Goal: Find specific fact: Find specific fact

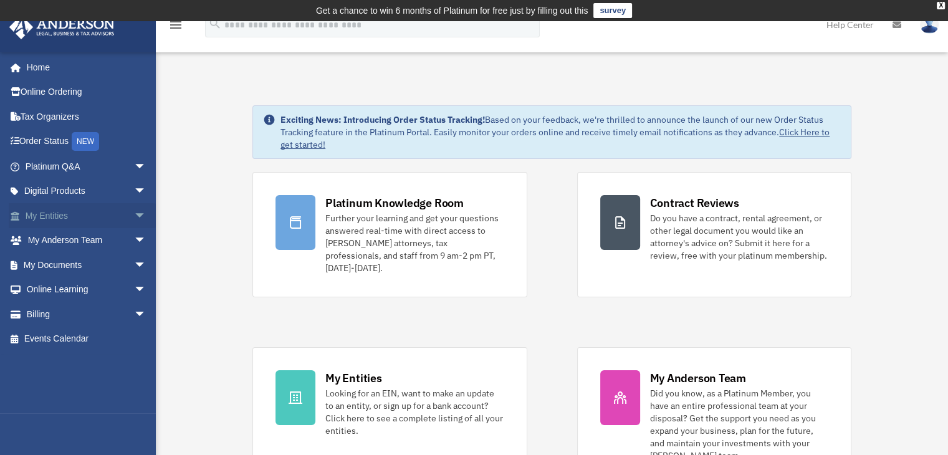
click at [63, 218] on link "My Entities arrow_drop_down" at bounding box center [87, 215] width 156 height 25
click at [60, 214] on link "My Entities arrow_drop_down" at bounding box center [87, 215] width 156 height 25
click at [134, 212] on span "arrow_drop_down" at bounding box center [146, 216] width 25 height 26
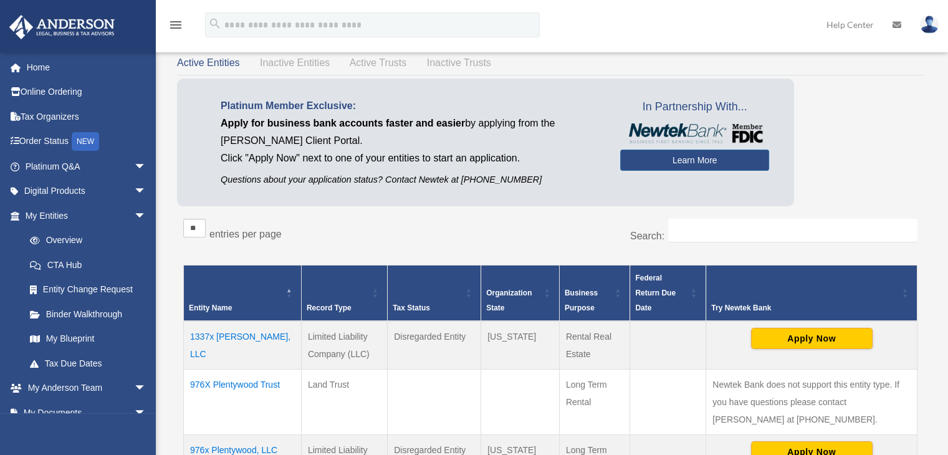
scroll to position [64, 0]
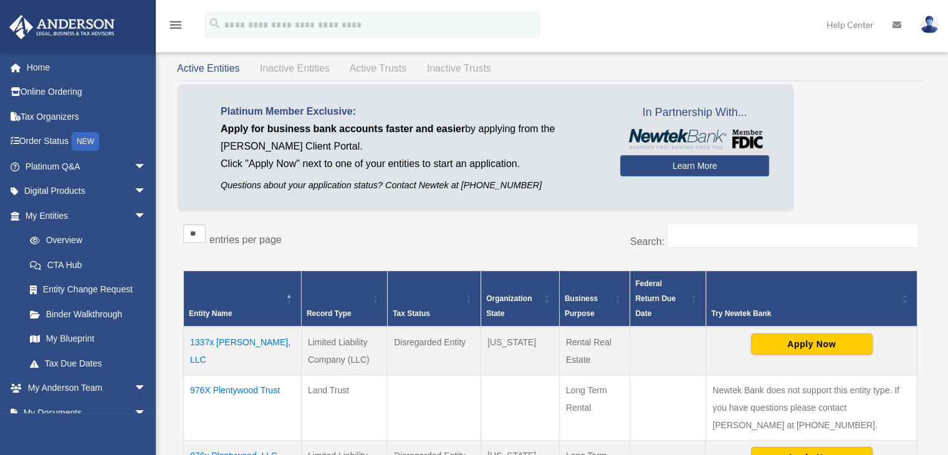
click at [235, 343] on td "1337x Elvira, LLC" at bounding box center [243, 351] width 118 height 49
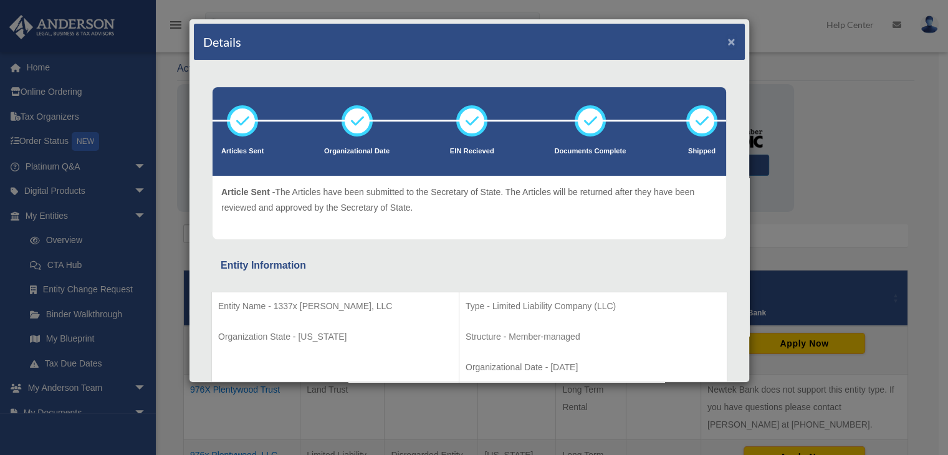
click at [727, 41] on button "×" at bounding box center [731, 41] width 8 height 13
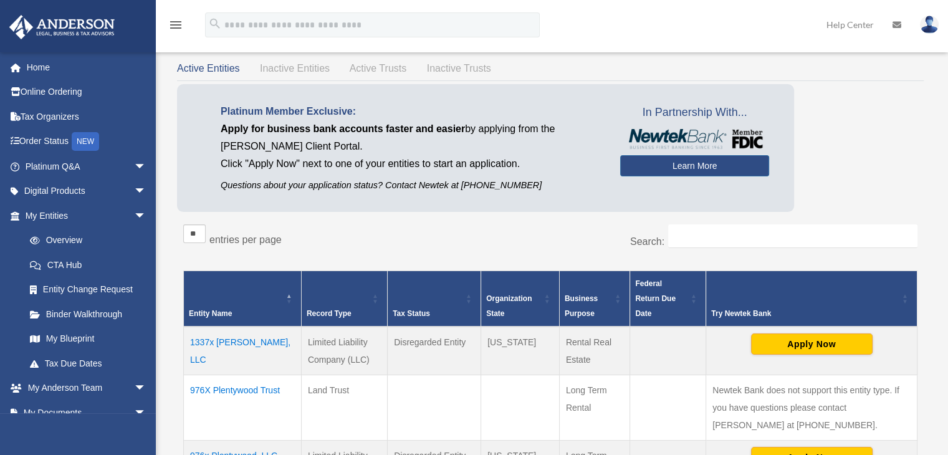
click at [217, 344] on td "1337x Elvira, LLC" at bounding box center [243, 351] width 118 height 49
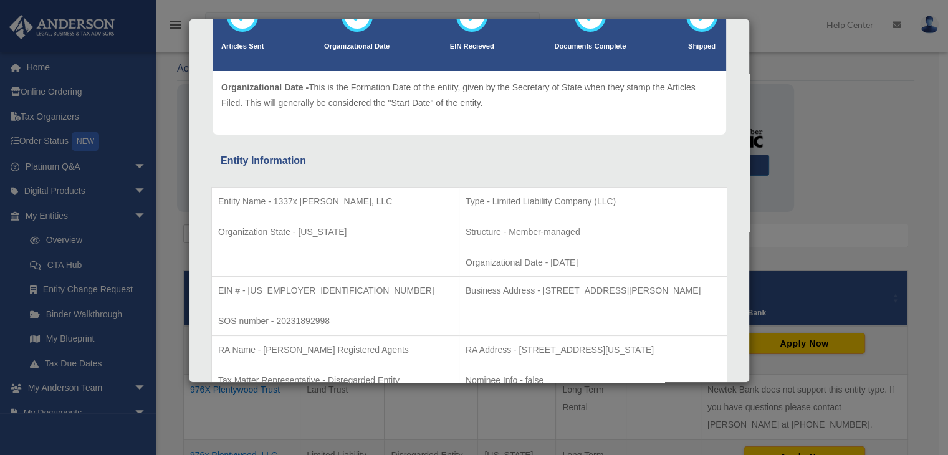
scroll to position [107, 0]
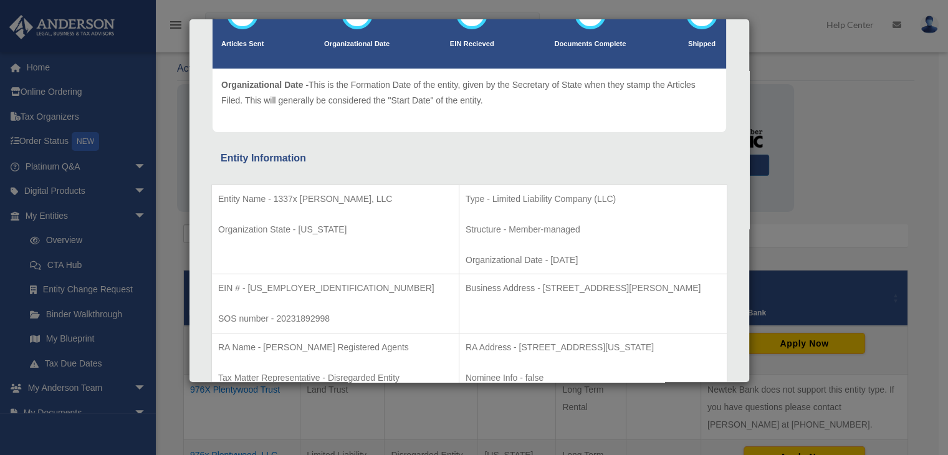
click at [344, 196] on p "Entity Name - 1337x Elvira, LLC" at bounding box center [335, 199] width 234 height 16
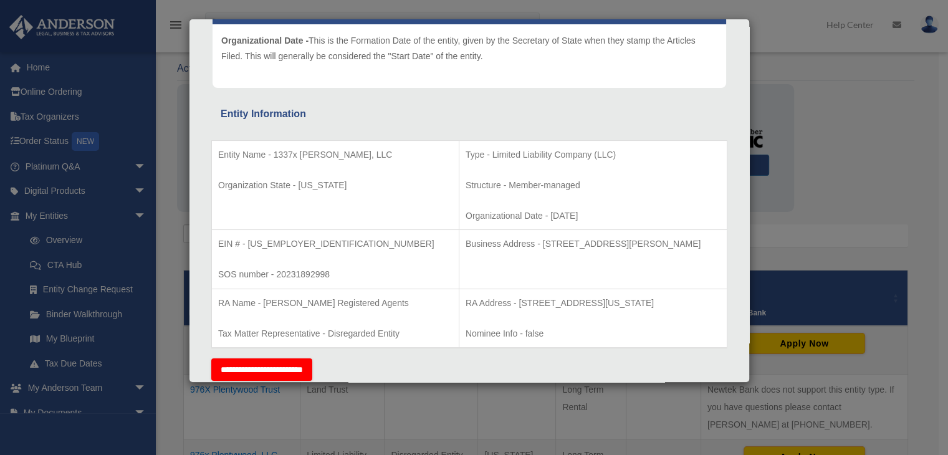
scroll to position [152, 0]
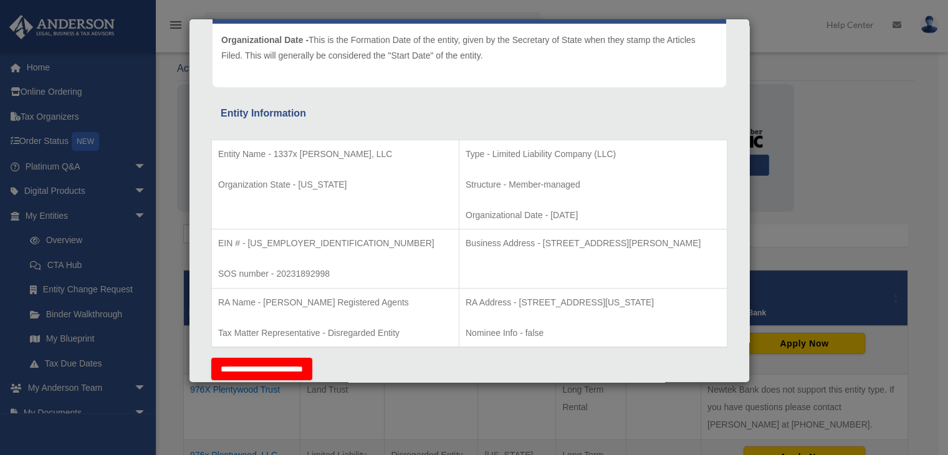
drag, startPoint x: 687, startPoint y: 242, endPoint x: 489, endPoint y: 235, distance: 198.3
click at [489, 236] on p "Business Address - 3225 McLeod Dr, Suite 100, Las Vegas, NV 89121" at bounding box center [593, 244] width 255 height 16
copy p "3225 McLeod Dr, Suite 100, Las Vegas, NV 89121"
drag, startPoint x: 349, startPoint y: 153, endPoint x: 274, endPoint y: 148, distance: 75.0
click at [274, 148] on p "Entity Name - 1337x Elvira, LLC" at bounding box center [335, 154] width 234 height 16
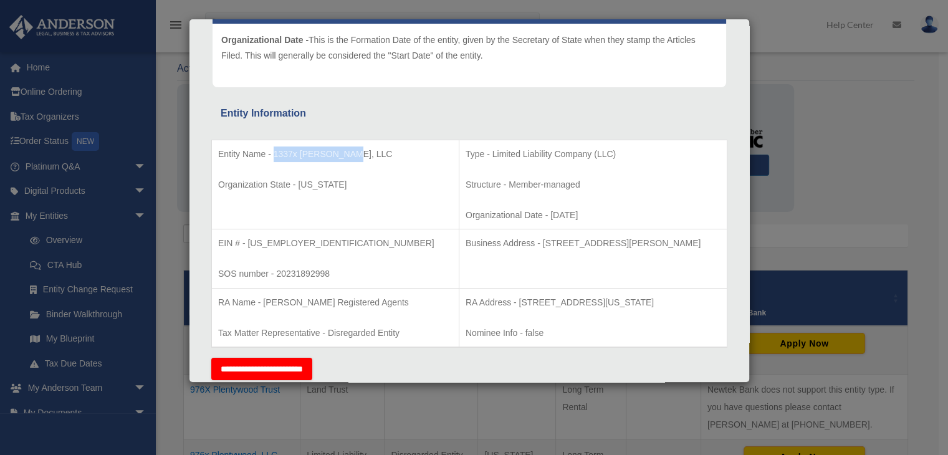
copy p "1337x Elvira, LLC"
click at [369, 174] on td "Entity Name - 1337x Elvira, LLC Organization State - Colorado" at bounding box center [335, 185] width 247 height 90
